Goal: Task Accomplishment & Management: Manage account settings

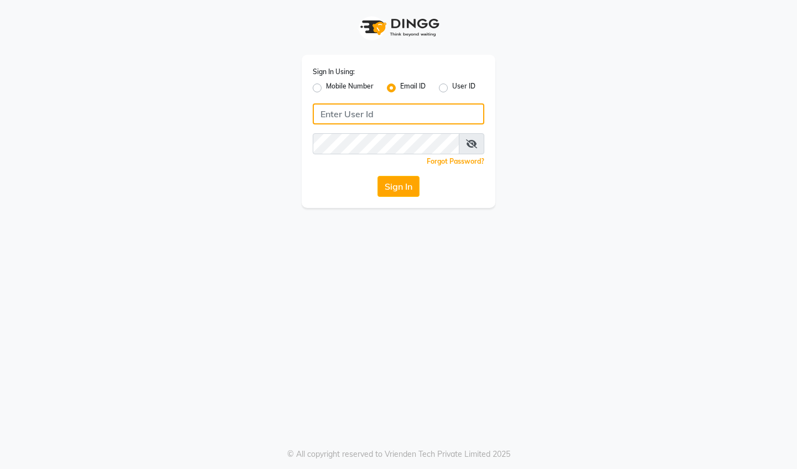
type input "sarahboateng398@gmail.com"
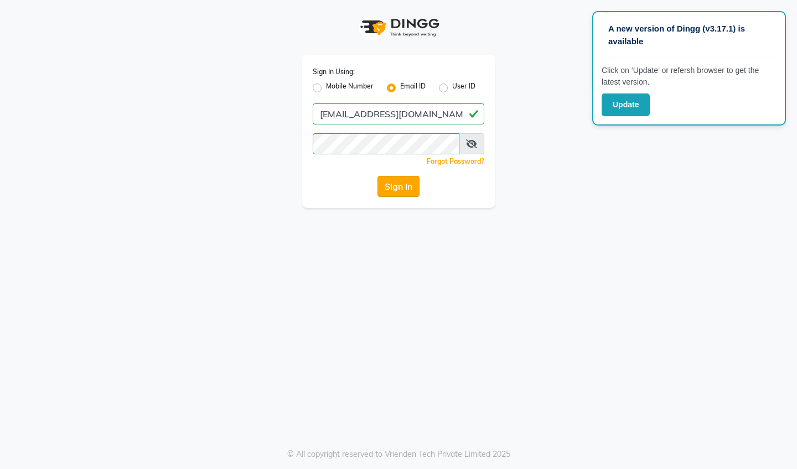
click at [407, 191] on button "Sign In" at bounding box center [398, 186] width 42 height 21
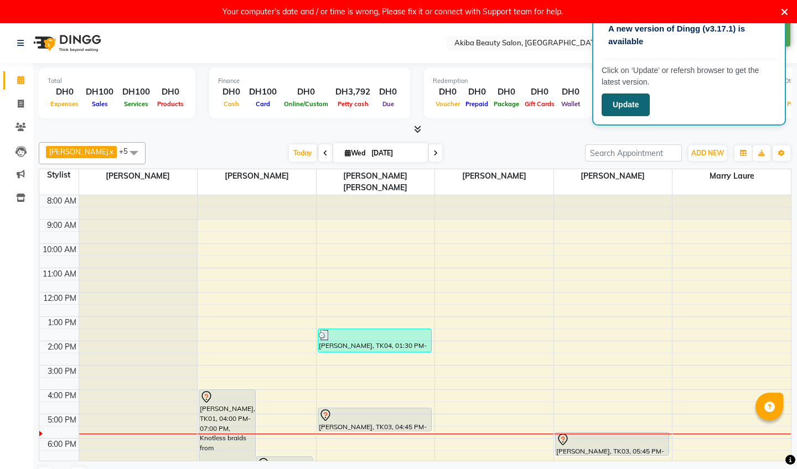
click at [612, 101] on button "Update" at bounding box center [626, 105] width 48 height 23
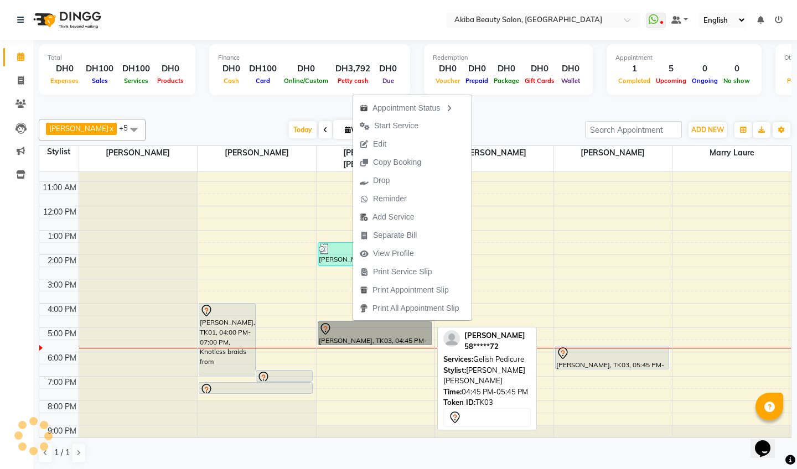
scroll to position [63, 0]
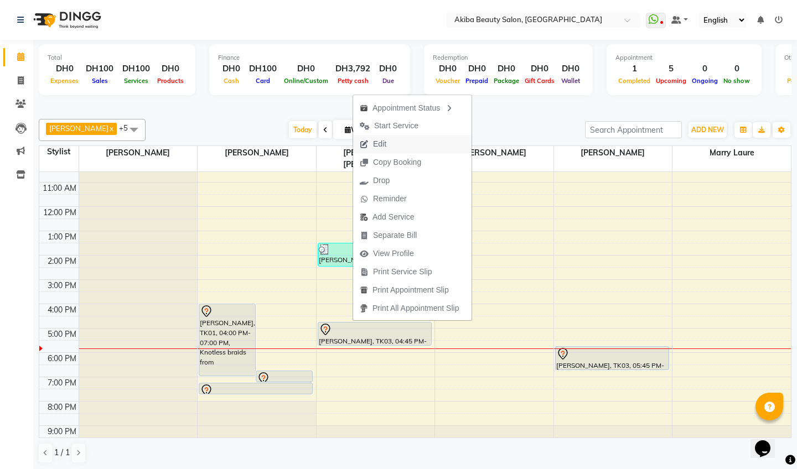
click at [378, 147] on span "Edit" at bounding box center [379, 144] width 13 height 12
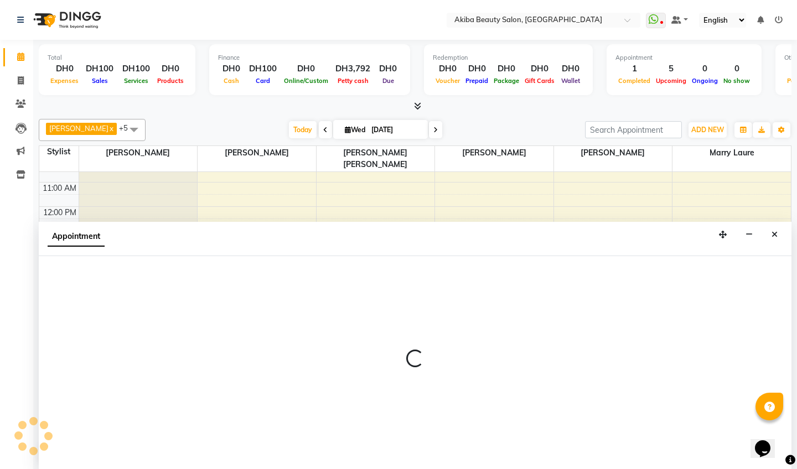
click at [378, 147] on span "[PERSON_NAME] [PERSON_NAME]" at bounding box center [376, 158] width 118 height 25
select select "tentative"
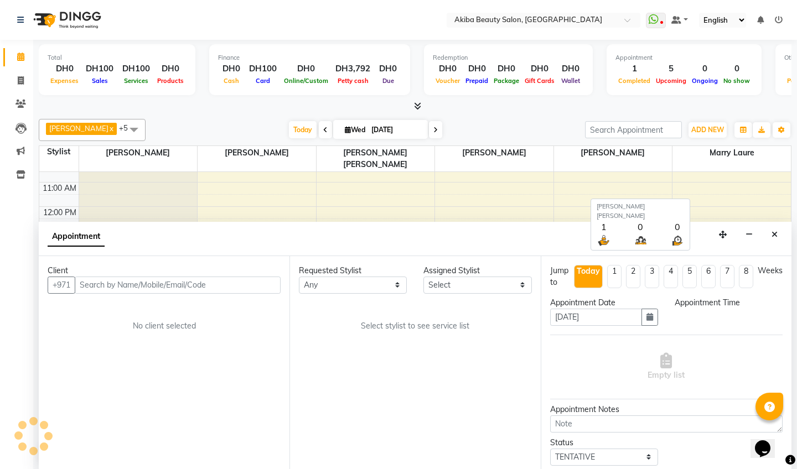
select select "75753"
select select "2559"
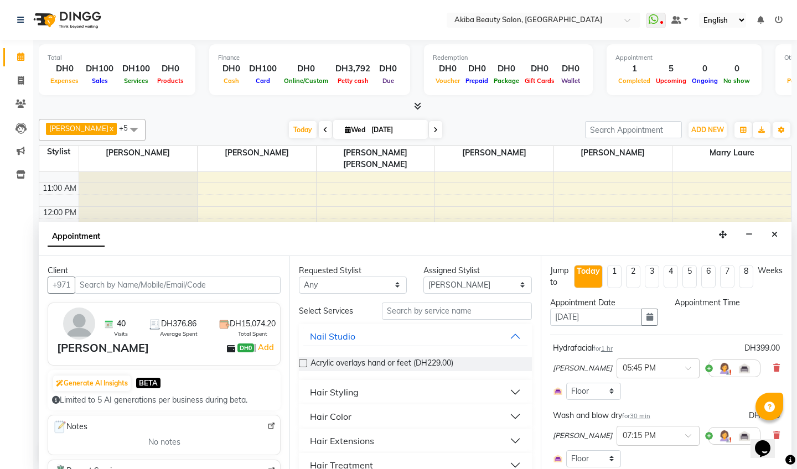
click at [433, 127] on icon at bounding box center [435, 130] width 4 height 7
type input "[DATE]"
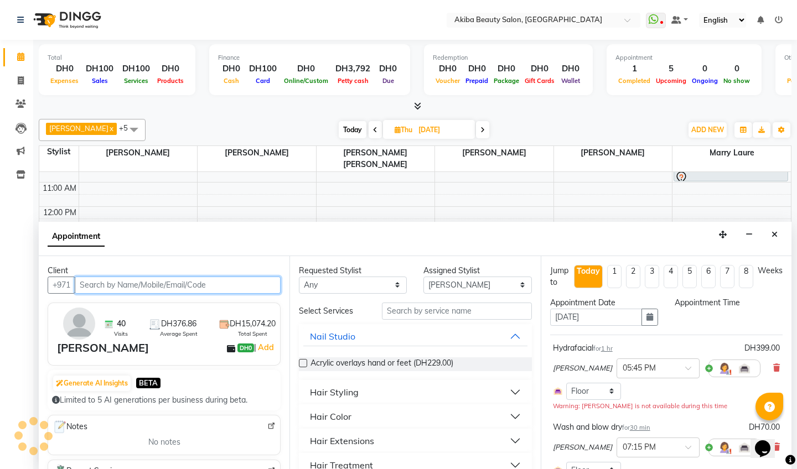
scroll to position [63, 0]
select select "1005"
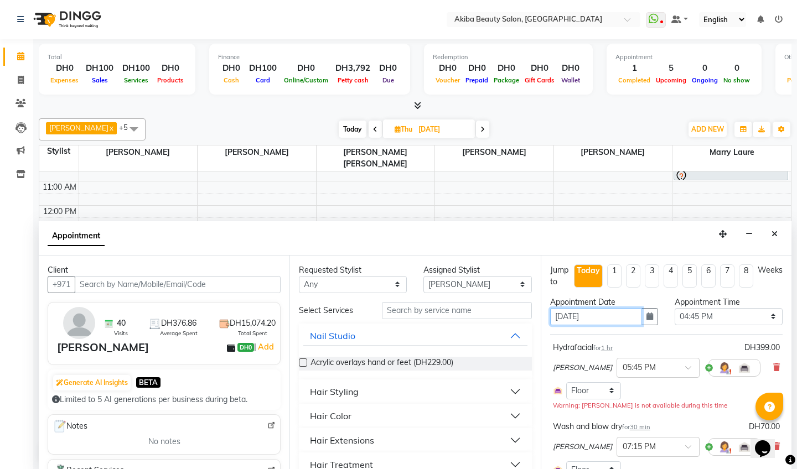
click at [563, 316] on input "[DATE]" at bounding box center [596, 316] width 92 height 17
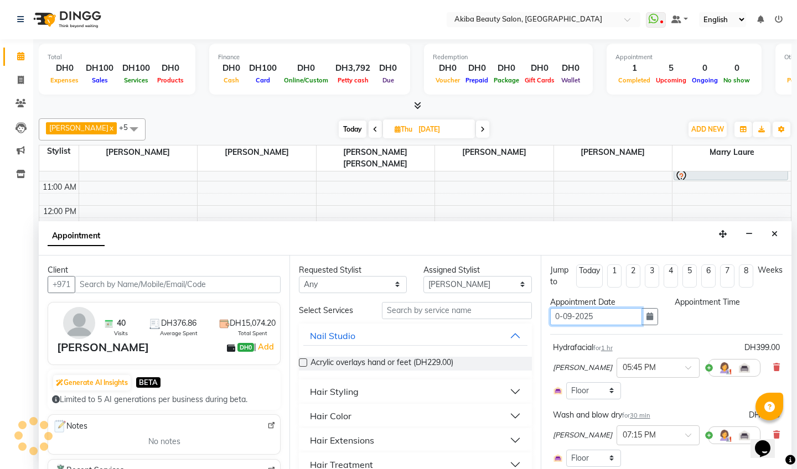
type input "[DATE]"
select select "1005"
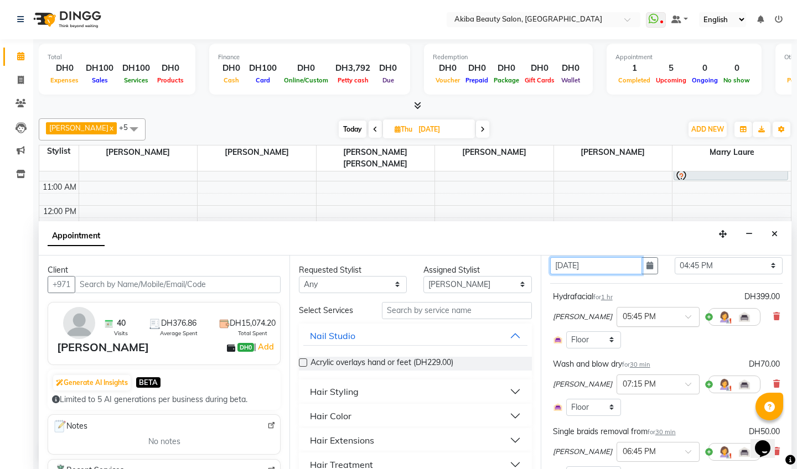
scroll to position [52, 0]
type input "[DATE]"
click at [778, 315] on icon at bounding box center [776, 316] width 7 height 8
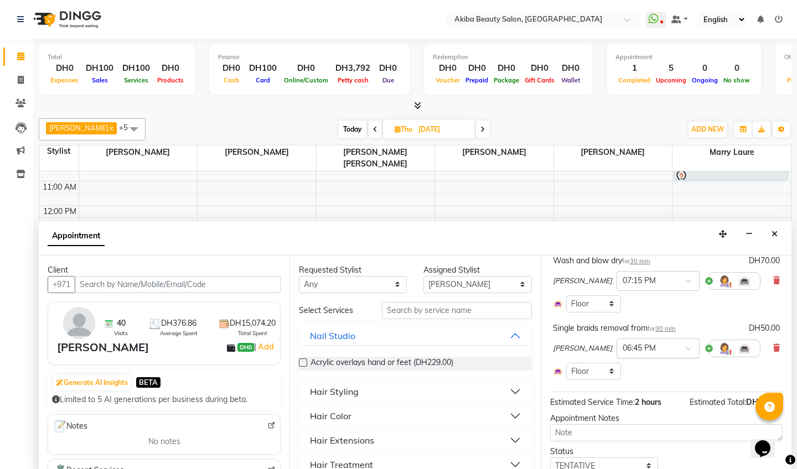
scroll to position [97, 0]
select select "57438"
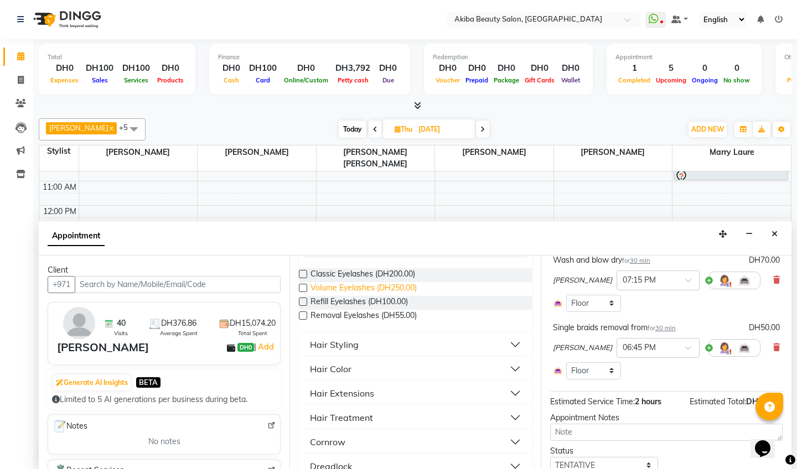
scroll to position [89, 0]
click at [344, 341] on div "Hair Styling" at bounding box center [334, 344] width 49 height 13
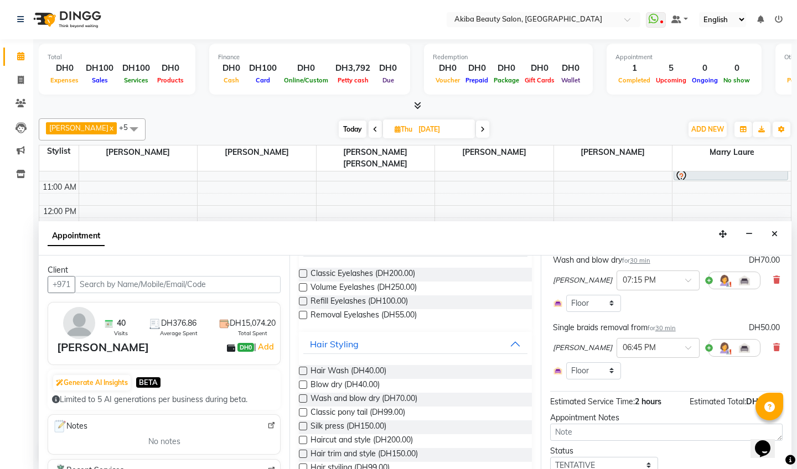
click at [306, 395] on label at bounding box center [303, 399] width 8 height 8
click at [306, 396] on input "checkbox" at bounding box center [302, 399] width 7 height 7
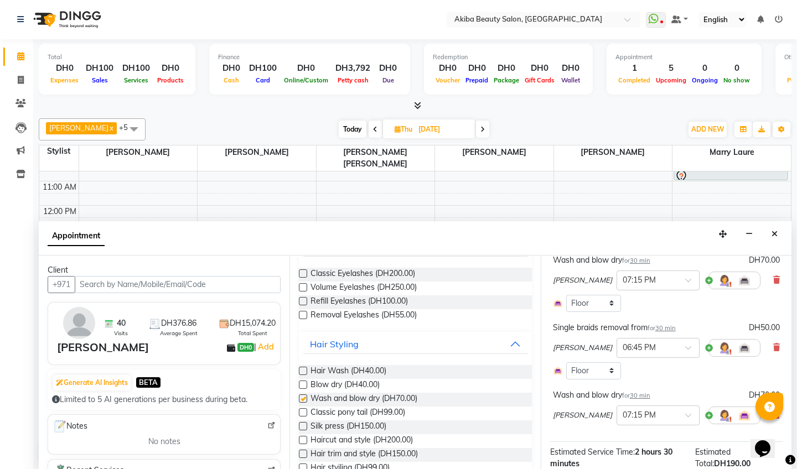
checkbox input "false"
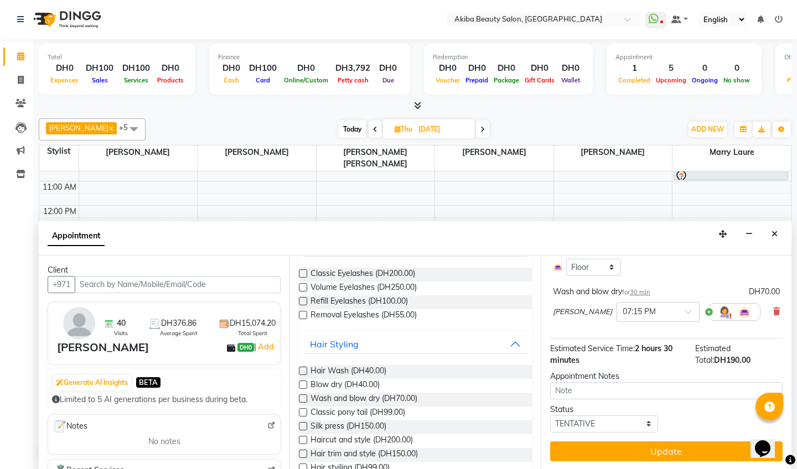
scroll to position [201, 0]
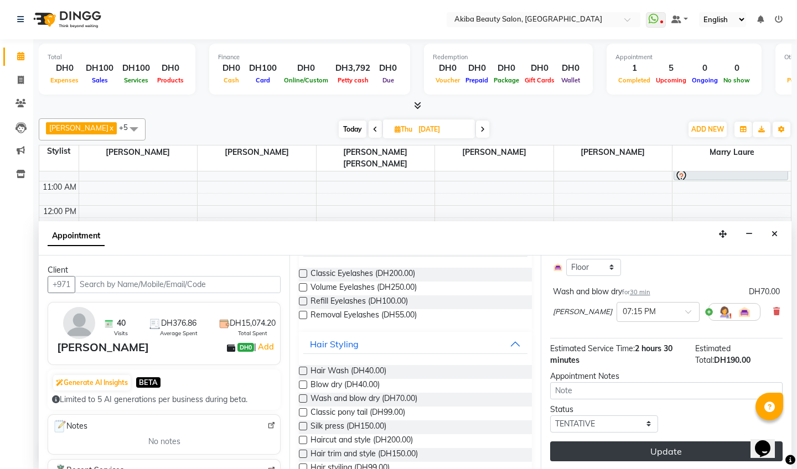
click at [667, 448] on button "Update" at bounding box center [666, 452] width 232 height 20
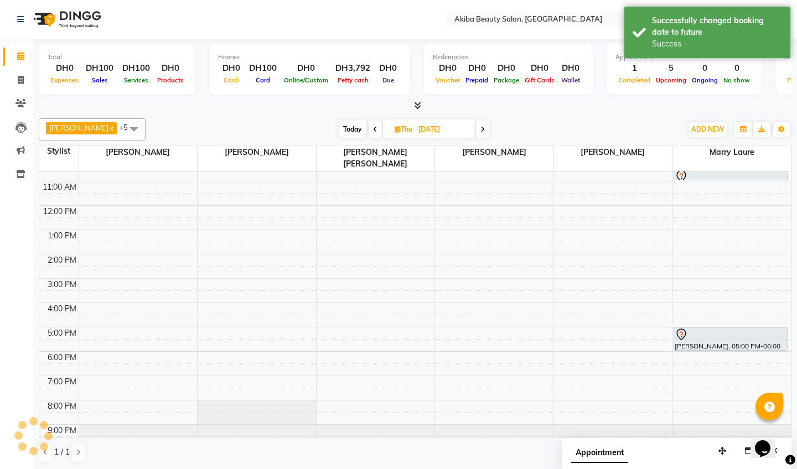
scroll to position [0, 0]
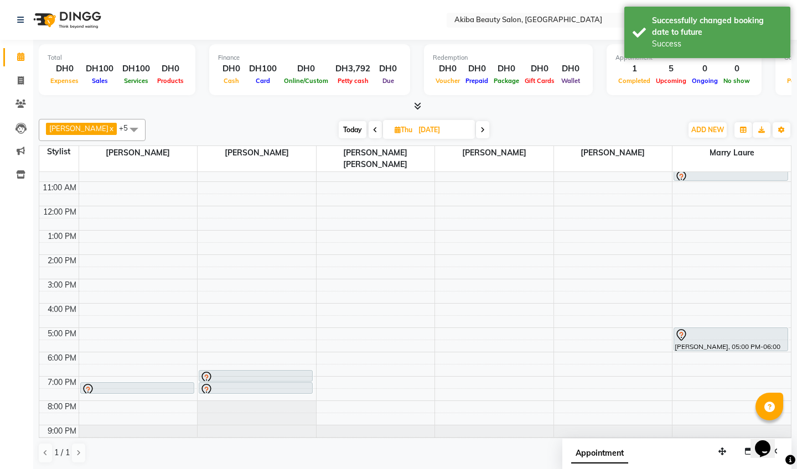
drag, startPoint x: 252, startPoint y: 366, endPoint x: 149, endPoint y: 330, distance: 109.2
click at [149, 330] on div "8:00 AM 9:00 AM 10:00 AM 11:00 AM 12:00 PM 1:00 PM 2:00 PM 3:00 PM 4:00 PM 5:00…" at bounding box center [415, 279] width 752 height 340
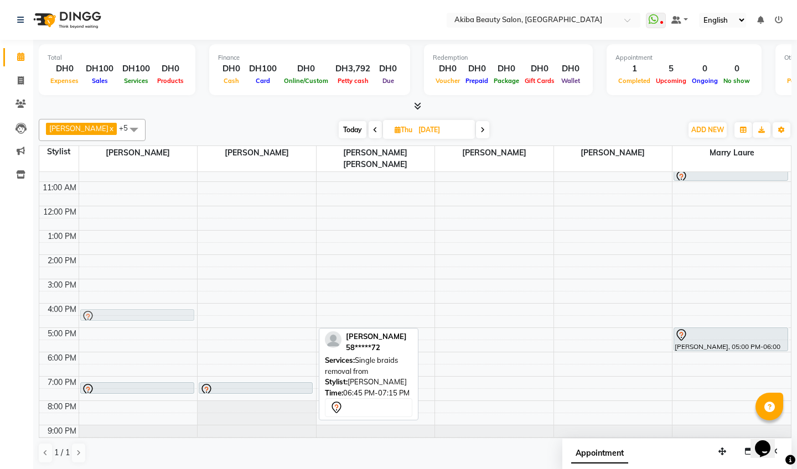
drag, startPoint x: 275, startPoint y: 361, endPoint x: 177, endPoint y: 303, distance: 113.9
click at [177, 303] on tr "[PERSON_NAME], 07:15 PM-07:45 PM, Wash and blow dry [PERSON_NAME], 06:45 PM-07:…" at bounding box center [415, 279] width 752 height 340
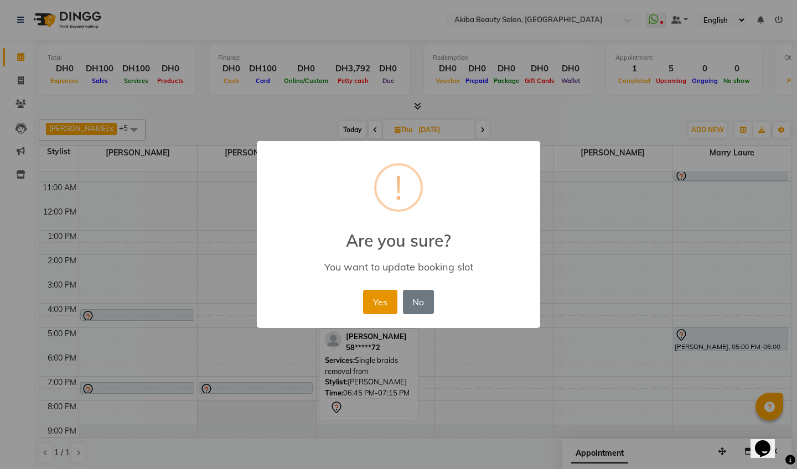
click at [380, 303] on button "Yes" at bounding box center [380, 302] width 34 height 24
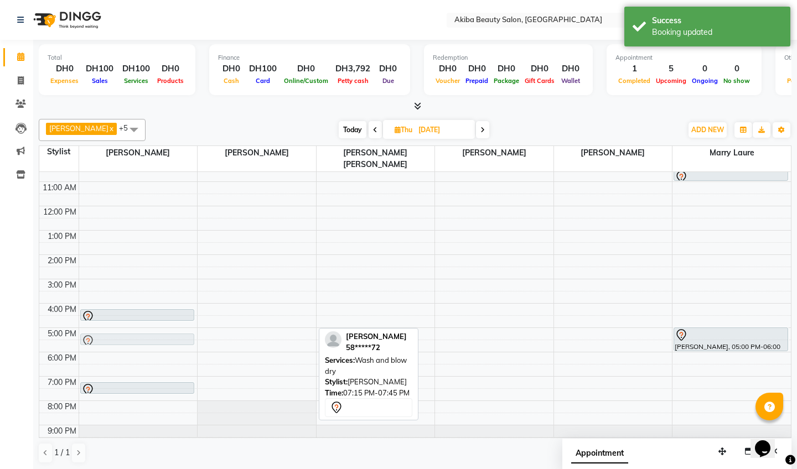
drag, startPoint x: 261, startPoint y: 376, endPoint x: 143, endPoint y: 330, distance: 126.2
click at [143, 330] on tr "[PERSON_NAME], 04:15 PM-04:45 PM, Single braids removal from [PERSON_NAME], 07:…" at bounding box center [415, 279] width 752 height 340
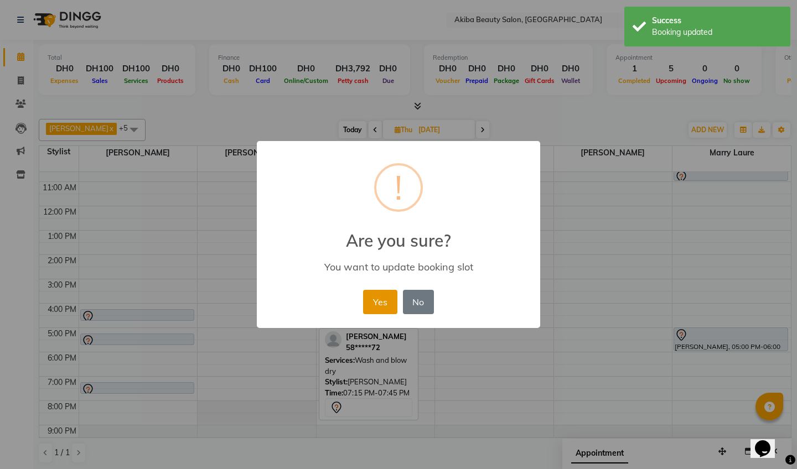
click at [373, 298] on button "Yes" at bounding box center [380, 302] width 34 height 24
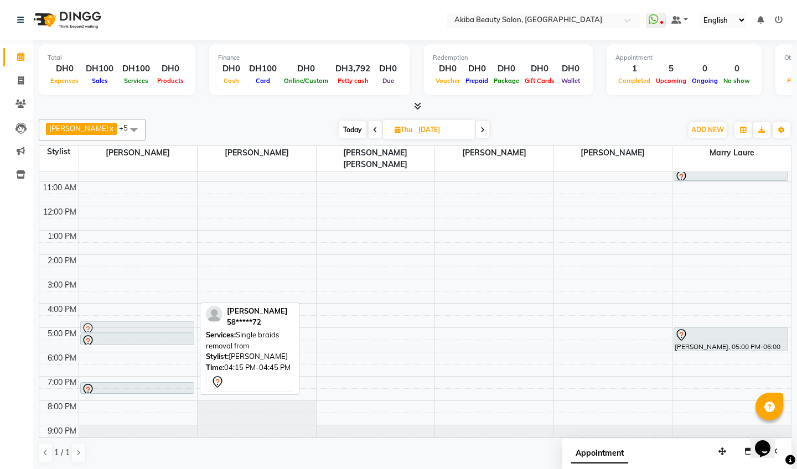
click at [166, 305] on div "8:00 AM 9:00 AM 10:00 AM 11:00 AM 12:00 PM 1:00 PM 2:00 PM 3:00 PM 4:00 PM 5:00…" at bounding box center [415, 279] width 752 height 340
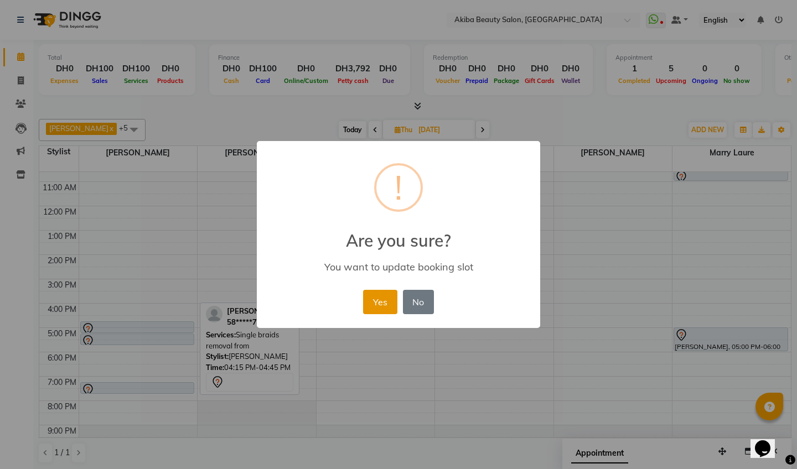
click at [378, 297] on button "Yes" at bounding box center [380, 302] width 34 height 24
